Goal: Complete application form

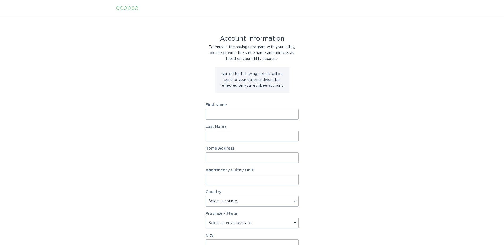
click at [230, 118] on input "First Name" at bounding box center [252, 114] width 93 height 11
type input "ISRAEL"
type input "[PERSON_NAME]"
type input "[STREET_ADDRESS]"
select select "US"
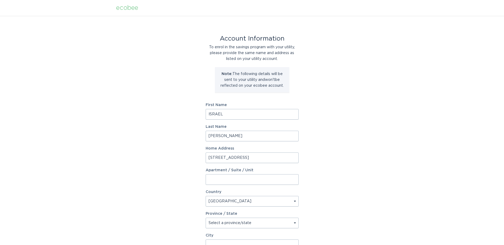
type input "Andover"
type input "01810"
select select "MA"
drag, startPoint x: 236, startPoint y: 158, endPoint x: 303, endPoint y: 154, distance: 67.0
click at [303, 154] on div "Account Information To enrol in the savings program with your utility, please p…" at bounding box center [252, 163] width 504 height 294
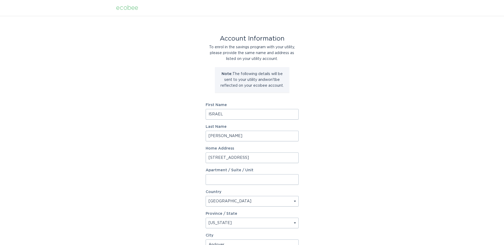
type input "[STREET_ADDRESS]"
click at [177, 173] on div "Account Information To enrol in the savings program with your utility, please p…" at bounding box center [252, 163] width 504 height 294
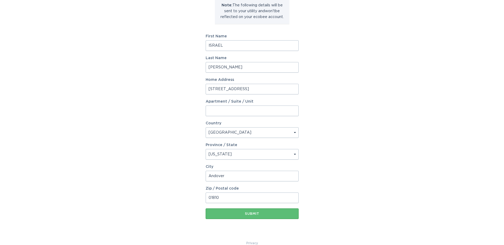
scroll to position [78, 0]
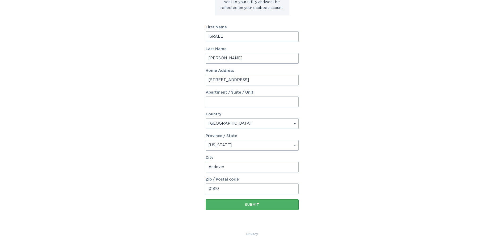
click at [233, 205] on div "Submit" at bounding box center [252, 205] width 88 height 3
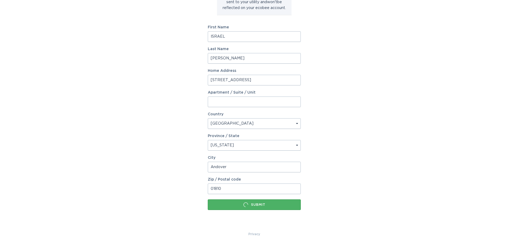
scroll to position [0, 0]
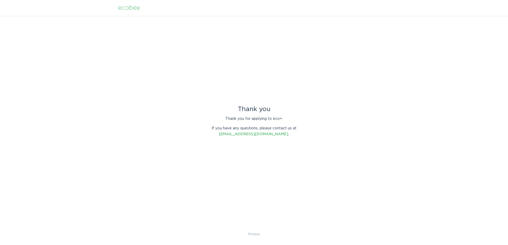
click at [130, 7] on div "ecobee" at bounding box center [129, 8] width 22 height 6
